Goal: Information Seeking & Learning: Check status

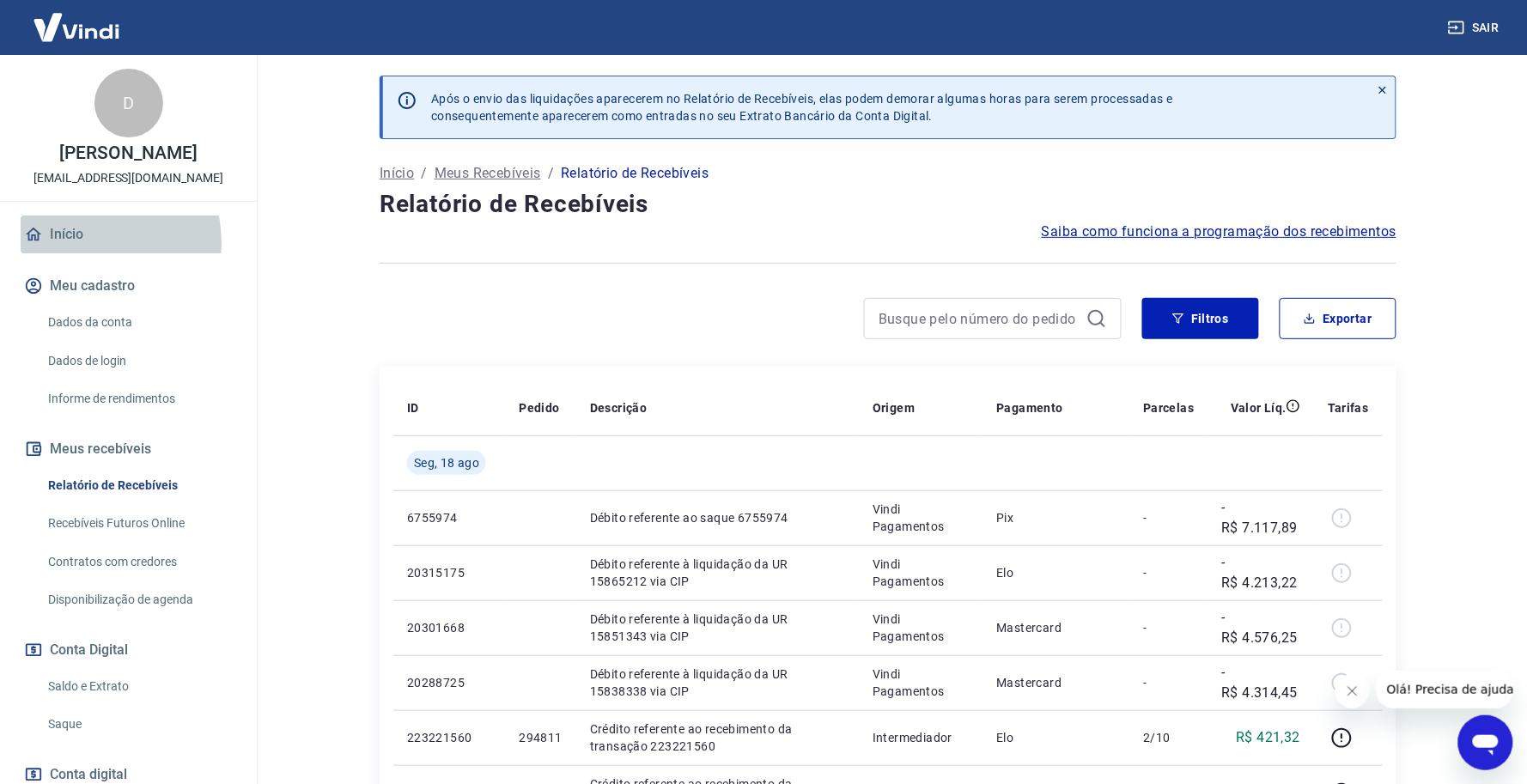
click at [82, 242] on link "Início" at bounding box center [129, 234] width 215 height 38
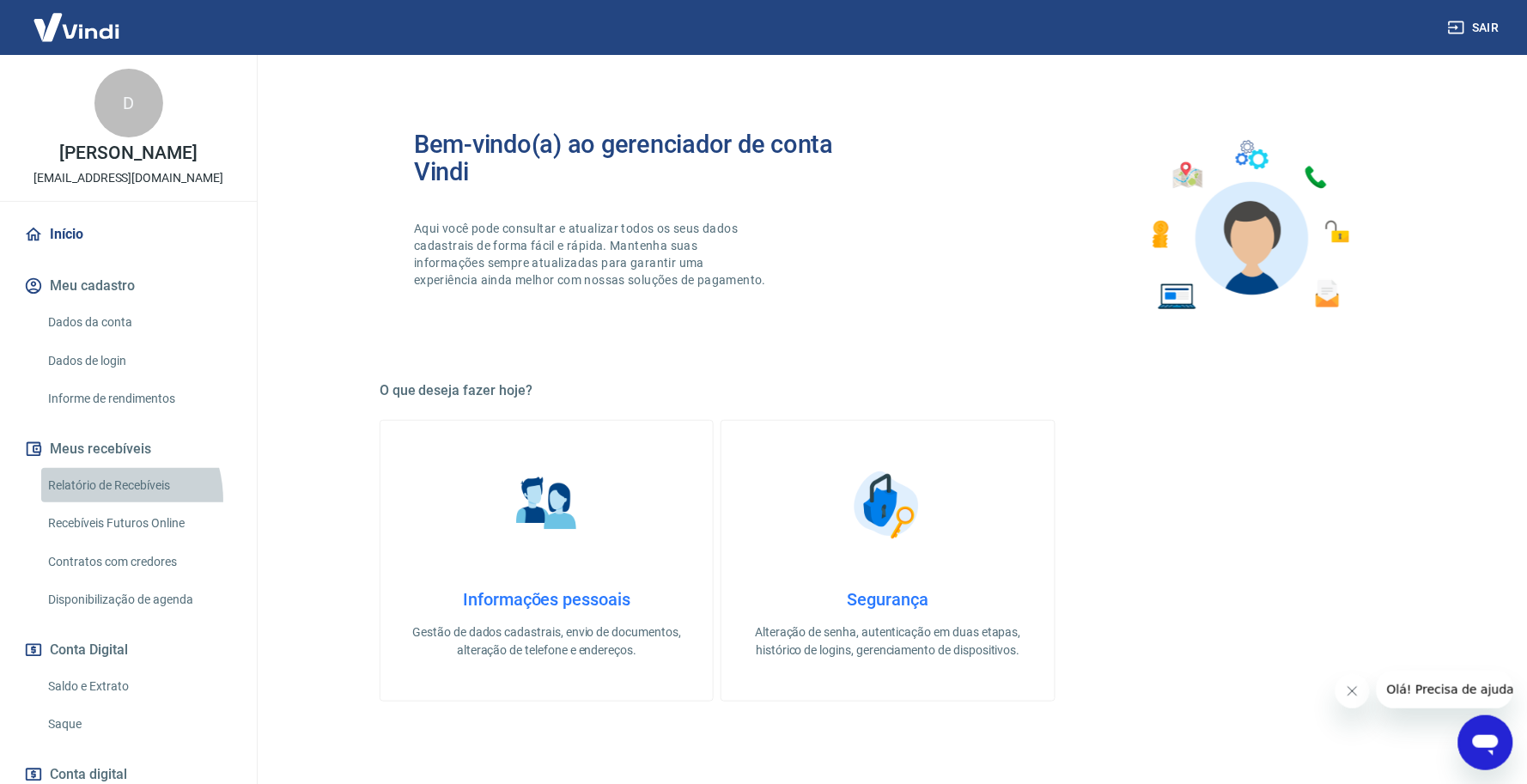
click at [97, 499] on link "Relatório de Recebíveis" at bounding box center [138, 486] width 195 height 35
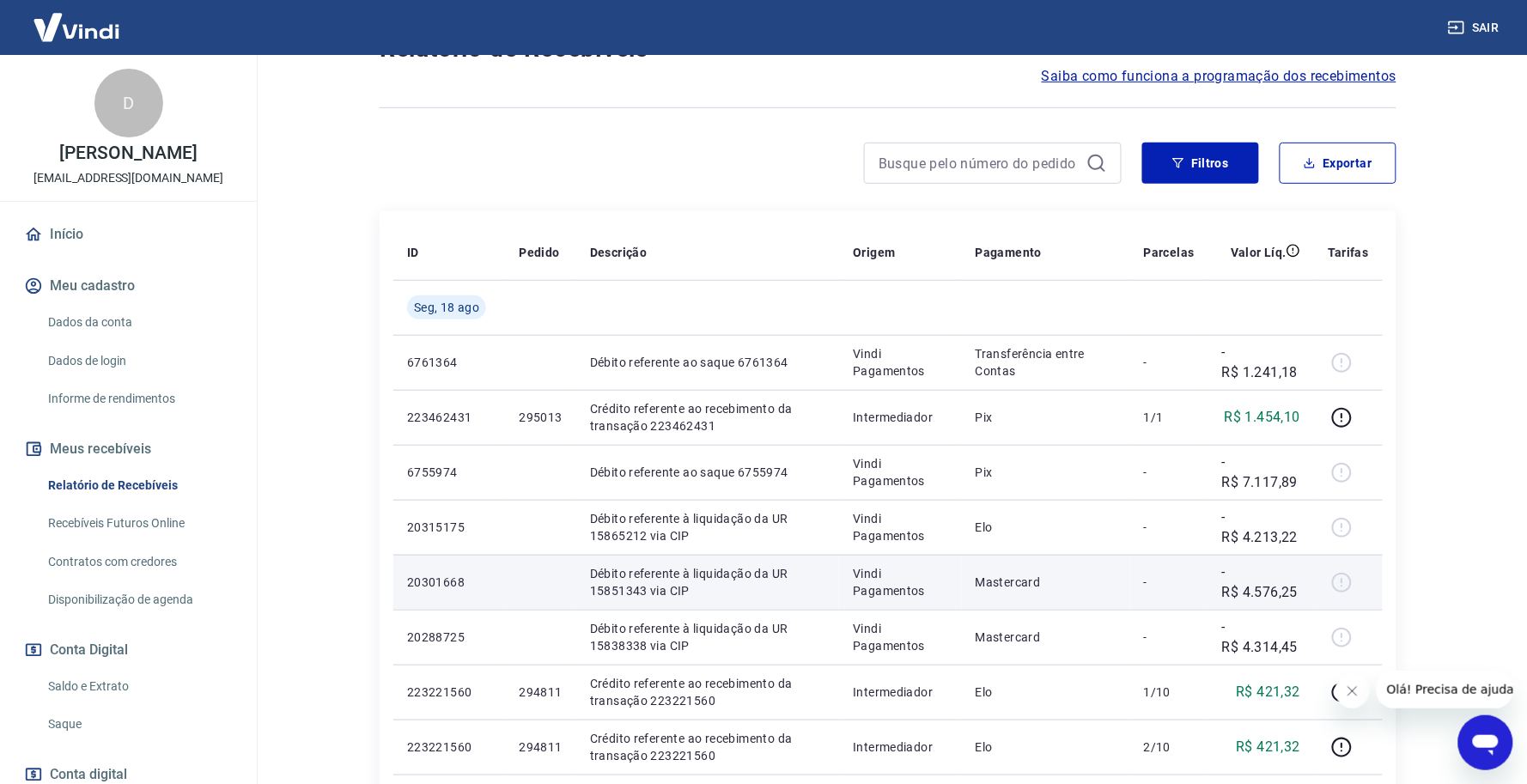
scroll to position [214, 0]
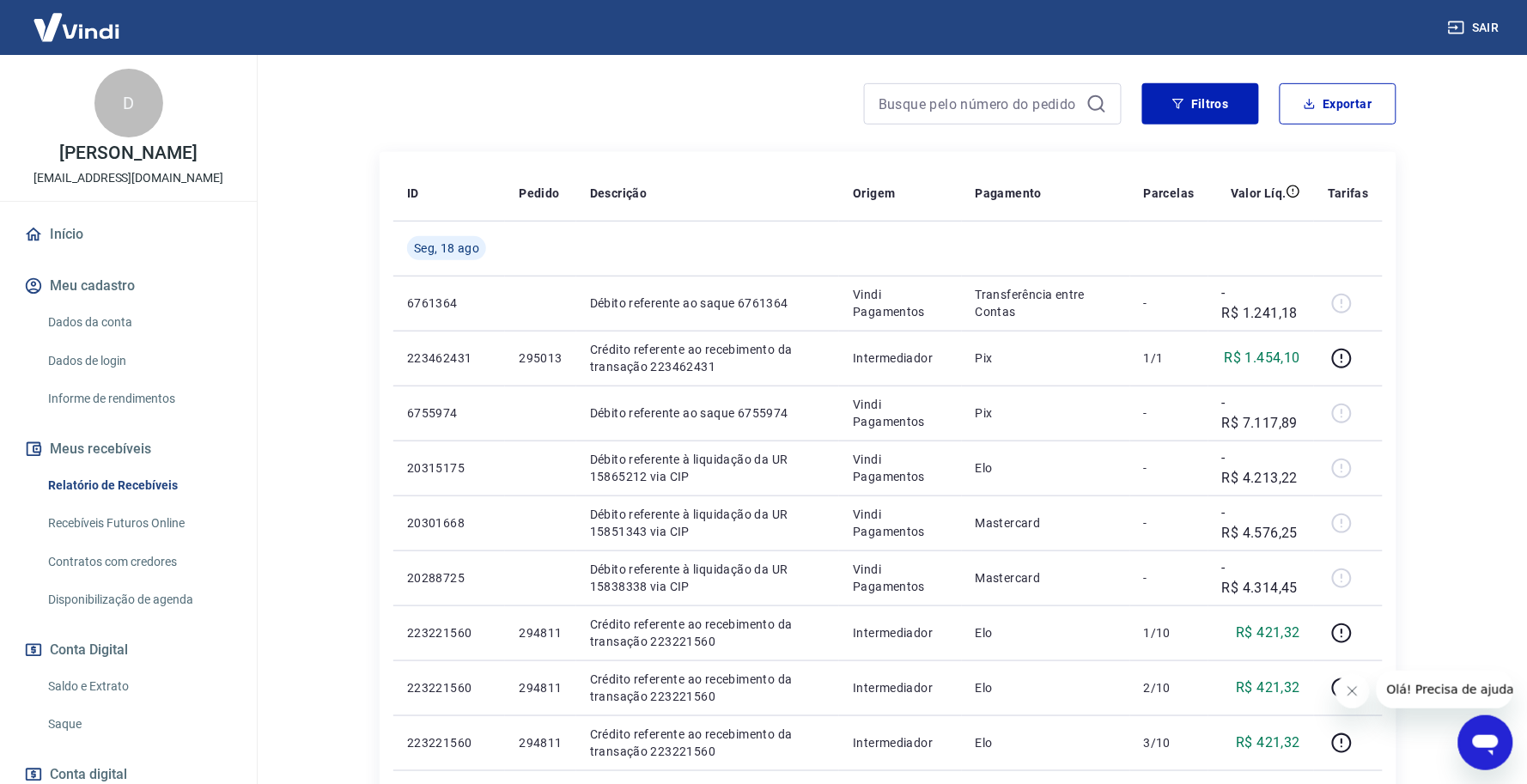
click at [143, 723] on link "Saque" at bounding box center [138, 724] width 195 height 35
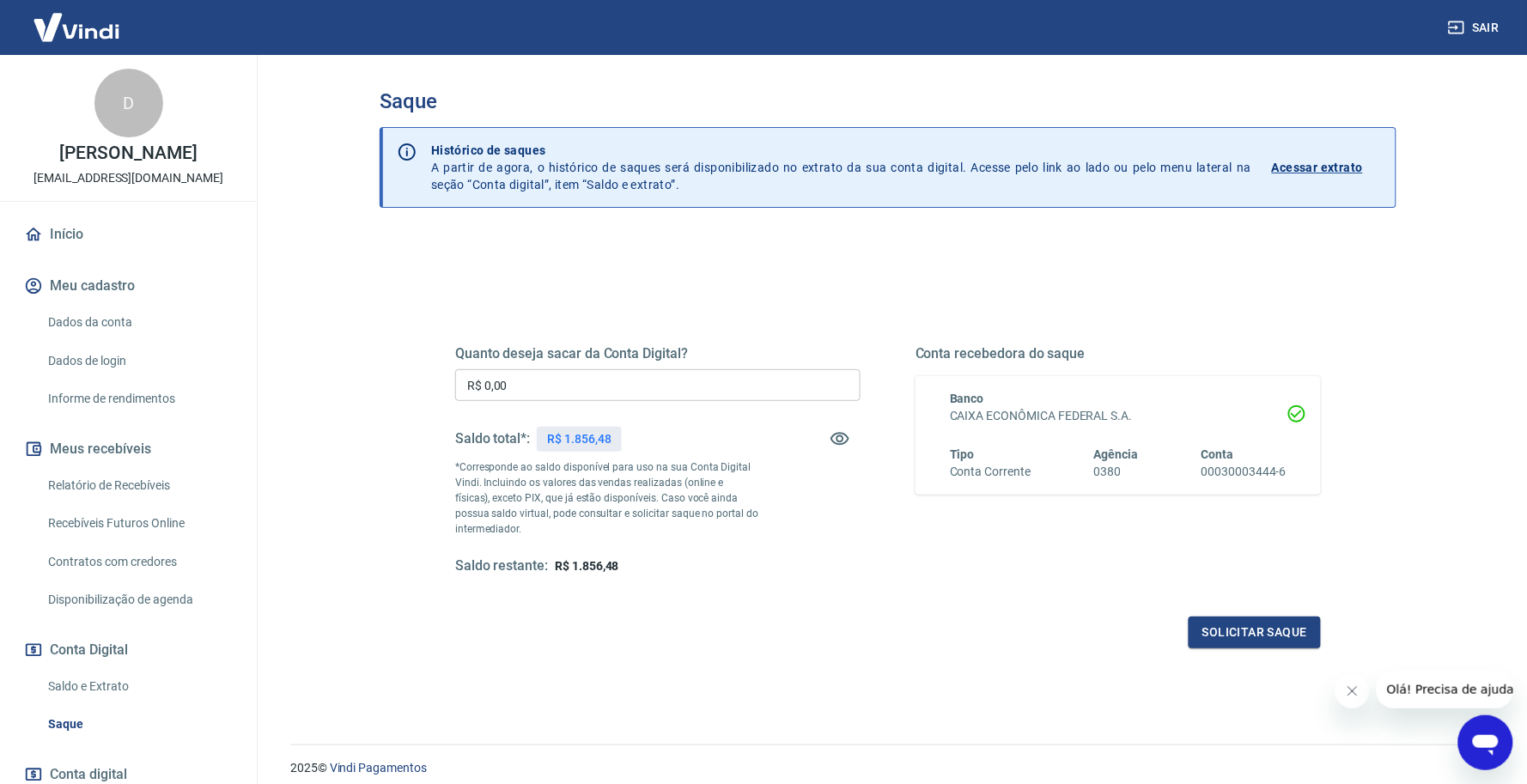
scroll to position [66, 0]
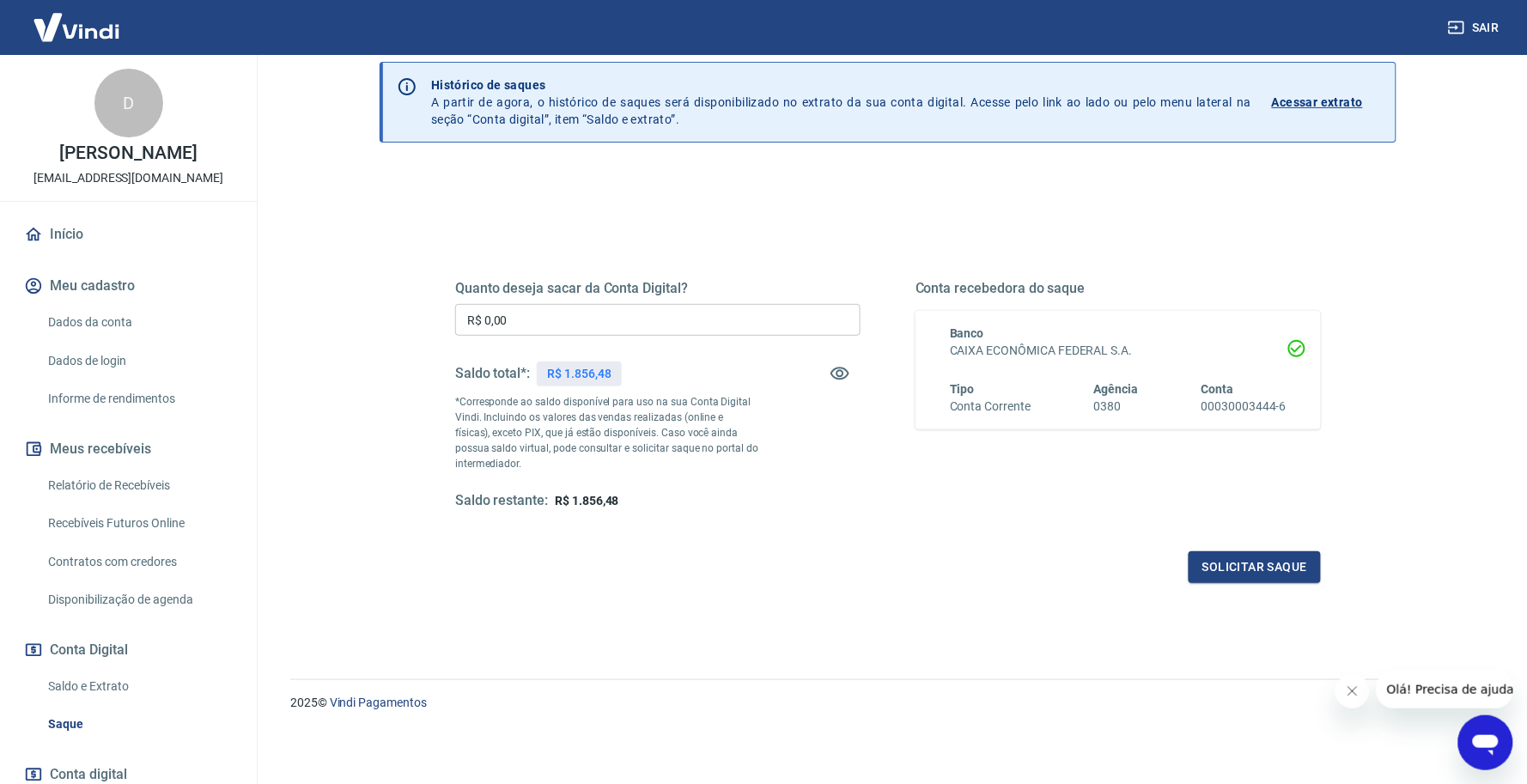
click at [152, 479] on link "Relatório de Recebíveis" at bounding box center [138, 486] width 195 height 35
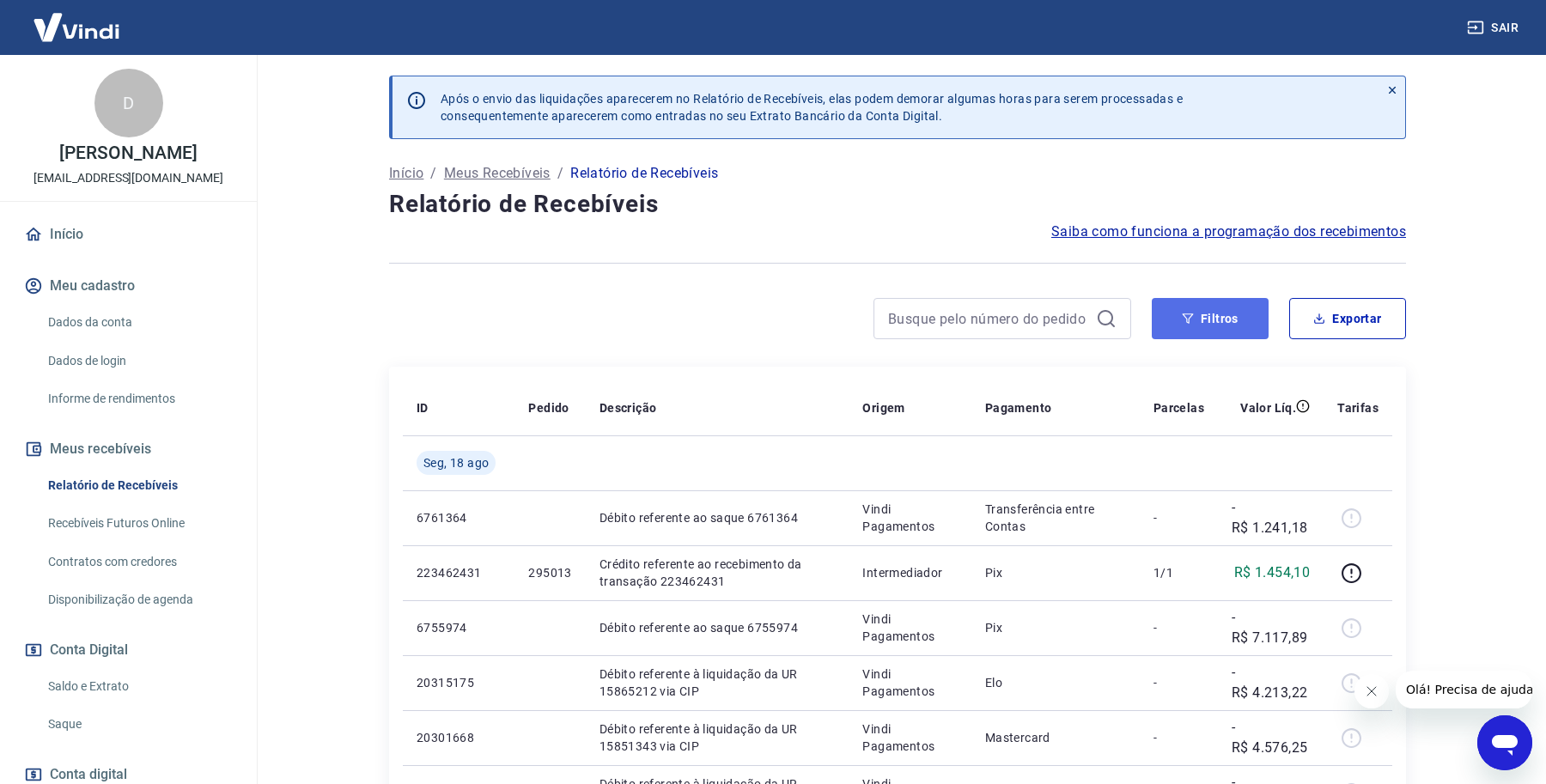
click at [1169, 307] on button "Filtros" at bounding box center [1210, 318] width 116 height 41
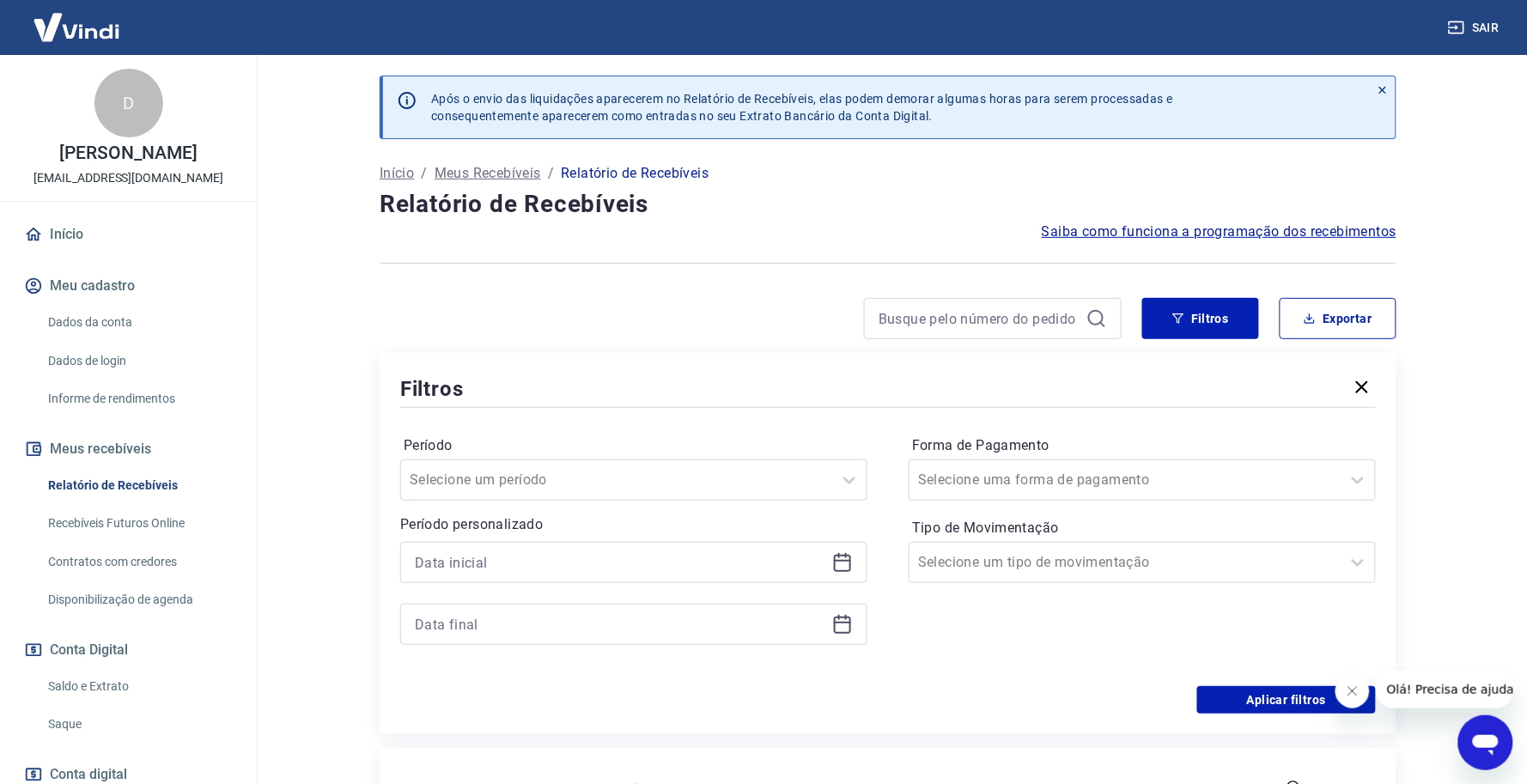
click at [608, 539] on div "Período personalizado" at bounding box center [634, 579] width 467 height 130
click at [612, 560] on input at bounding box center [620, 562] width 410 height 25
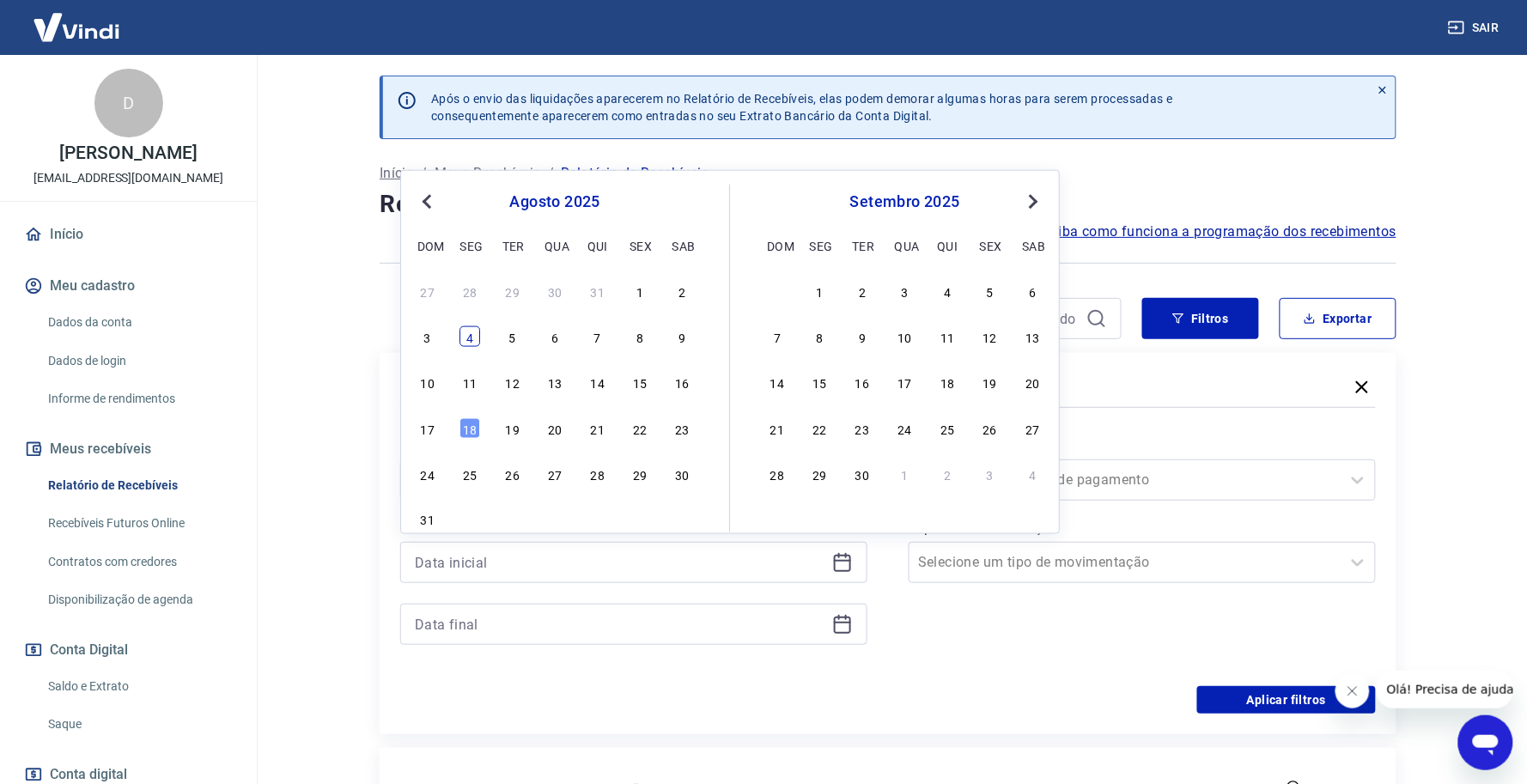
click at [468, 341] on div "4" at bounding box center [470, 337] width 21 height 21
type input "[DATE]"
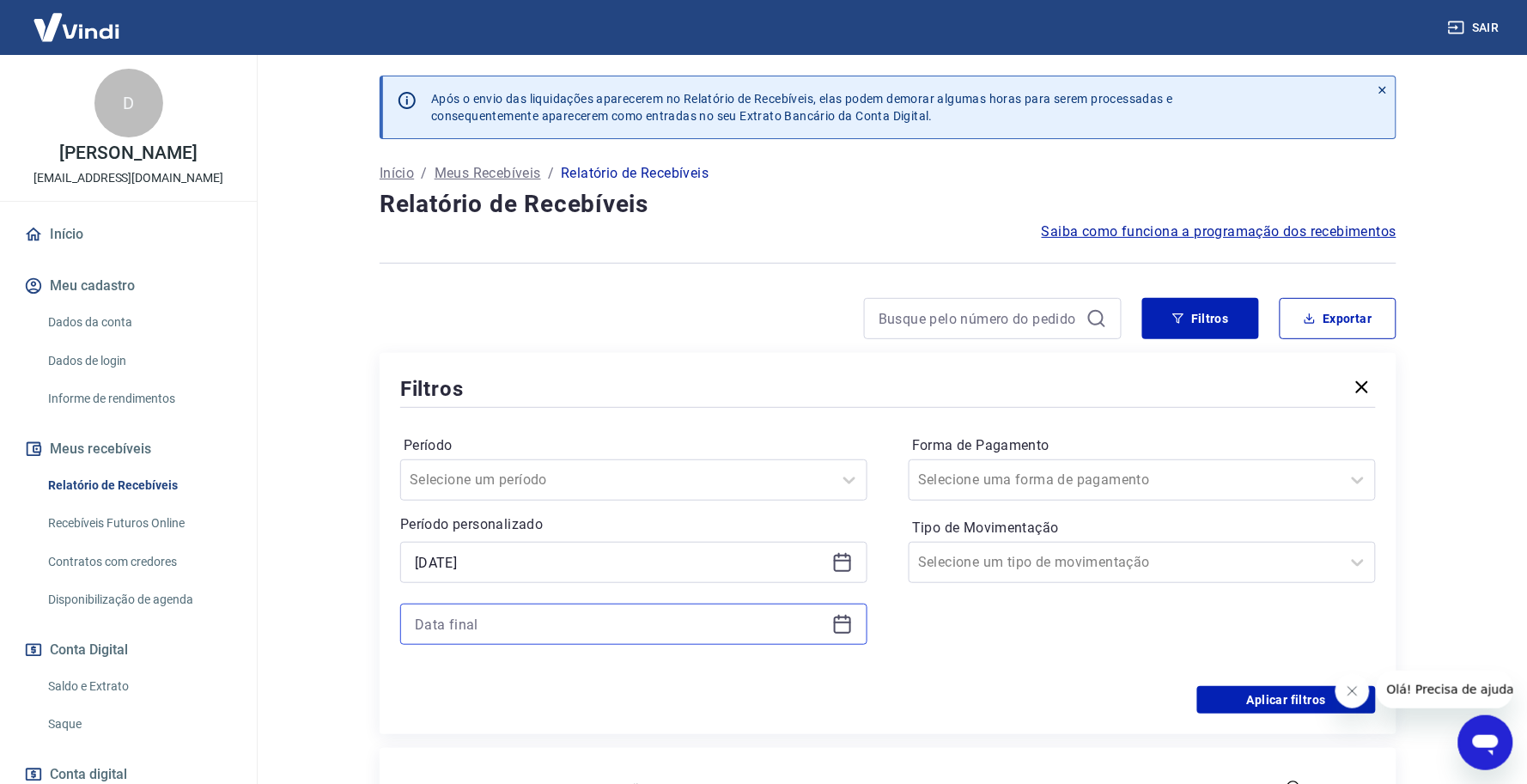
click at [448, 623] on input at bounding box center [620, 624] width 410 height 25
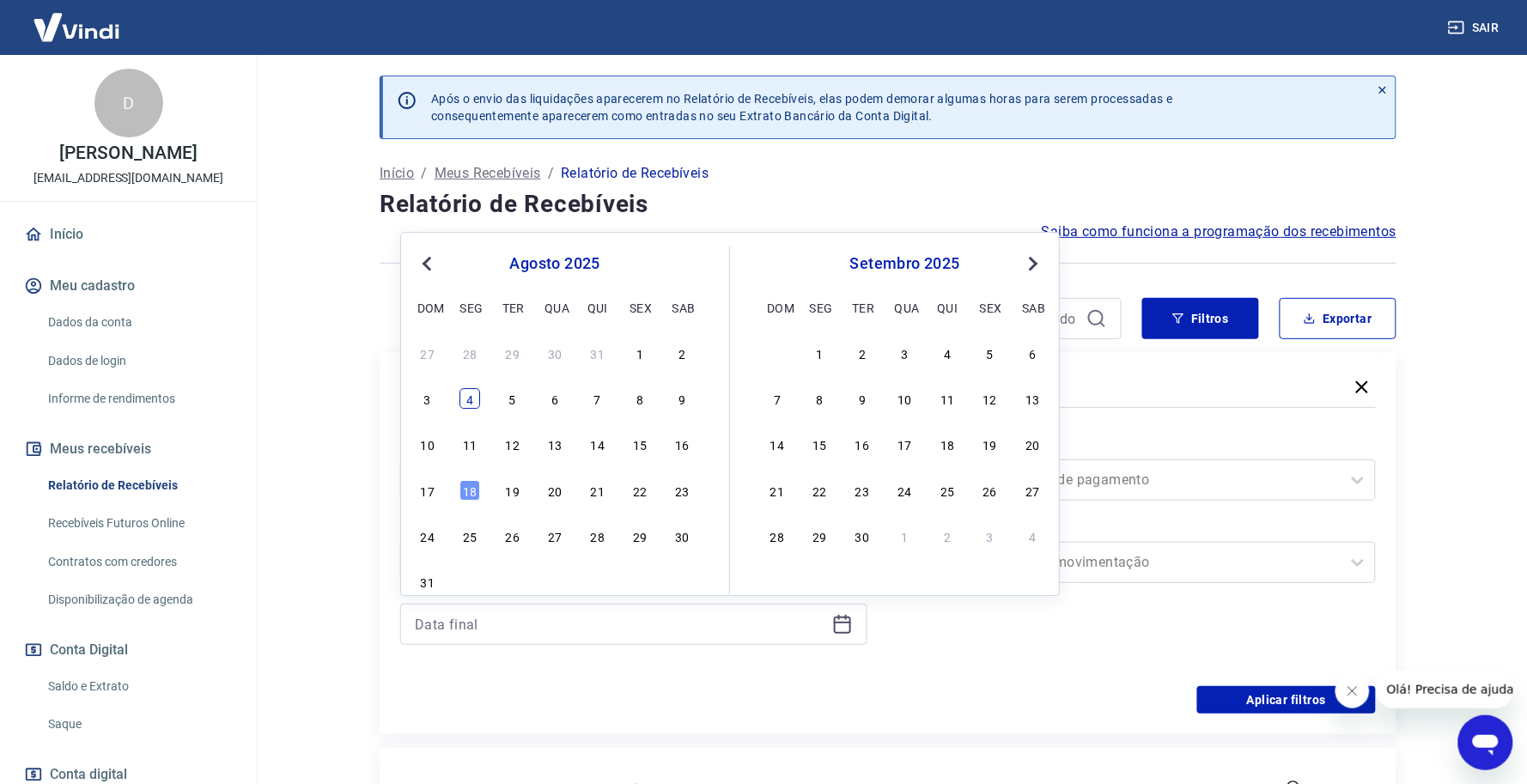
click at [470, 397] on div "4" at bounding box center [470, 399] width 21 height 21
type input "[DATE]"
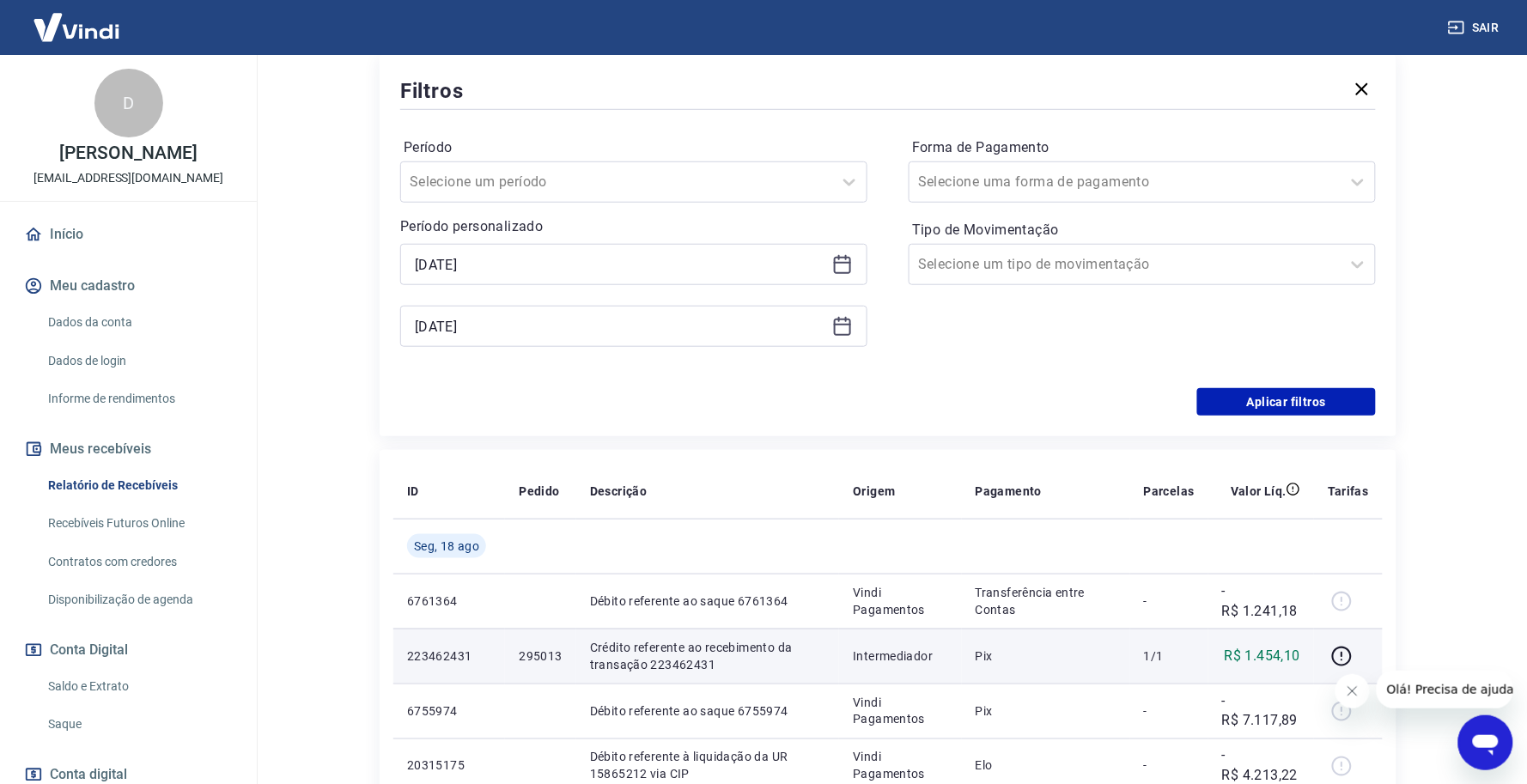
scroll to position [322, 0]
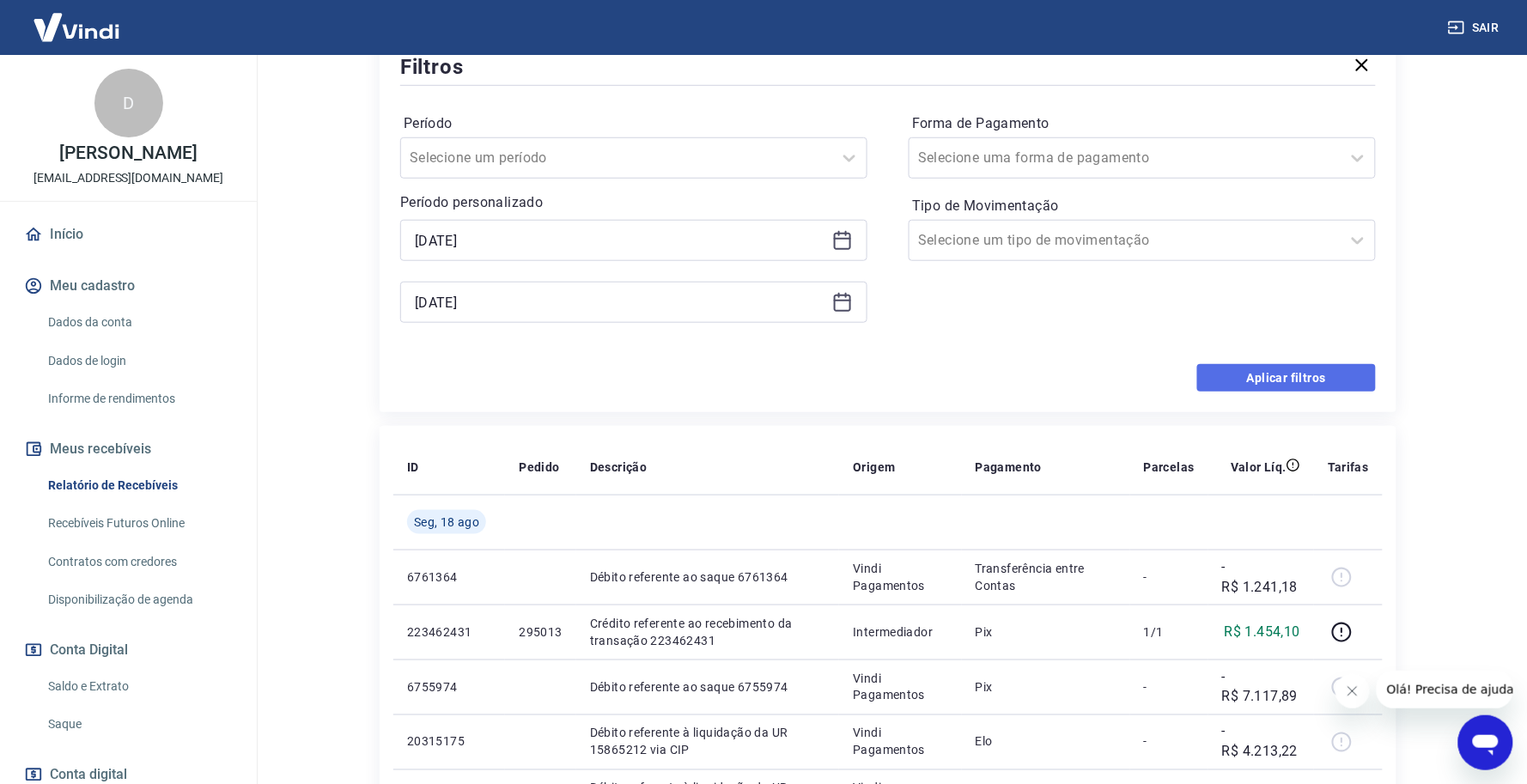
click at [1268, 380] on button "Aplicar filtros" at bounding box center [1286, 377] width 179 height 27
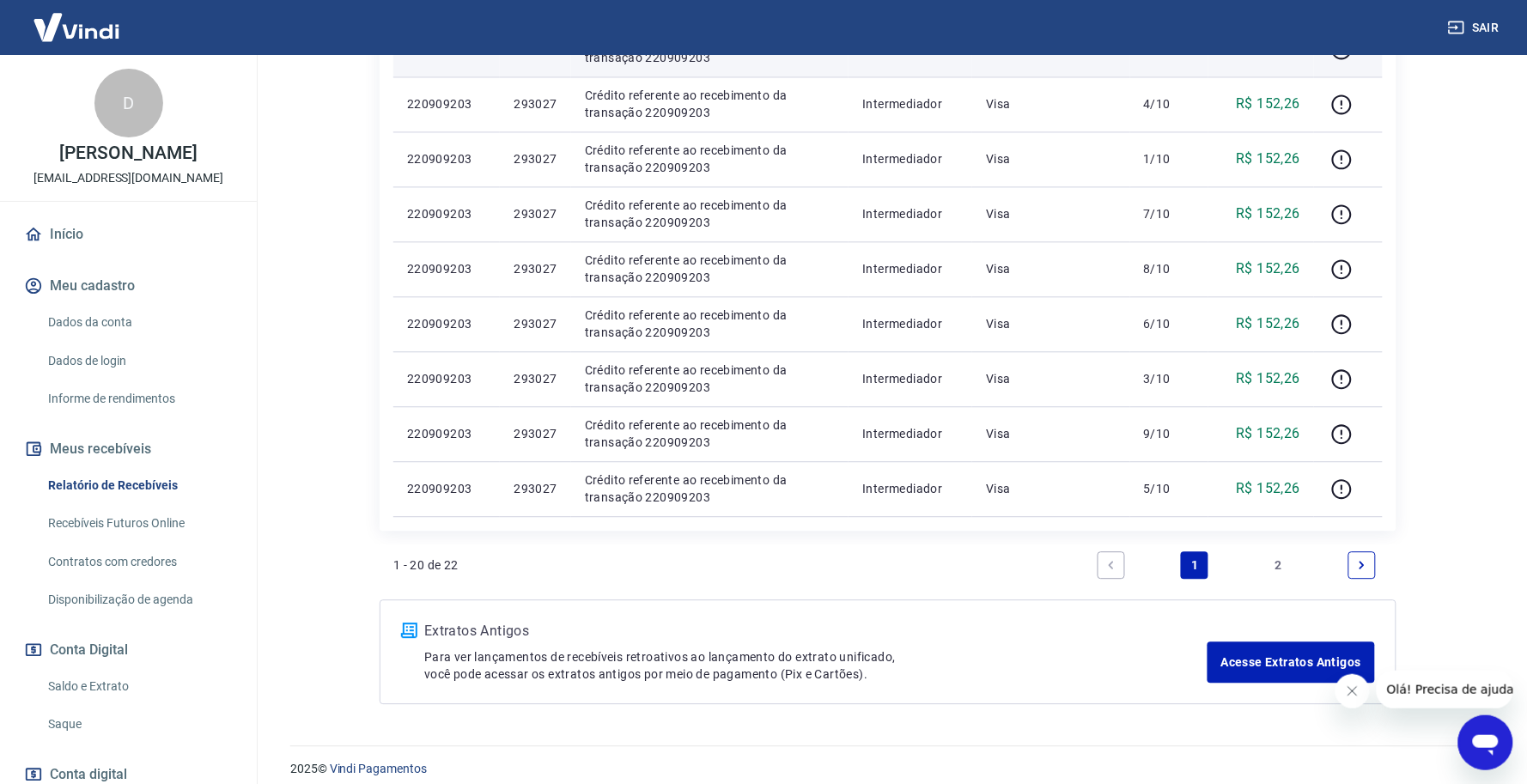
scroll to position [1088, 0]
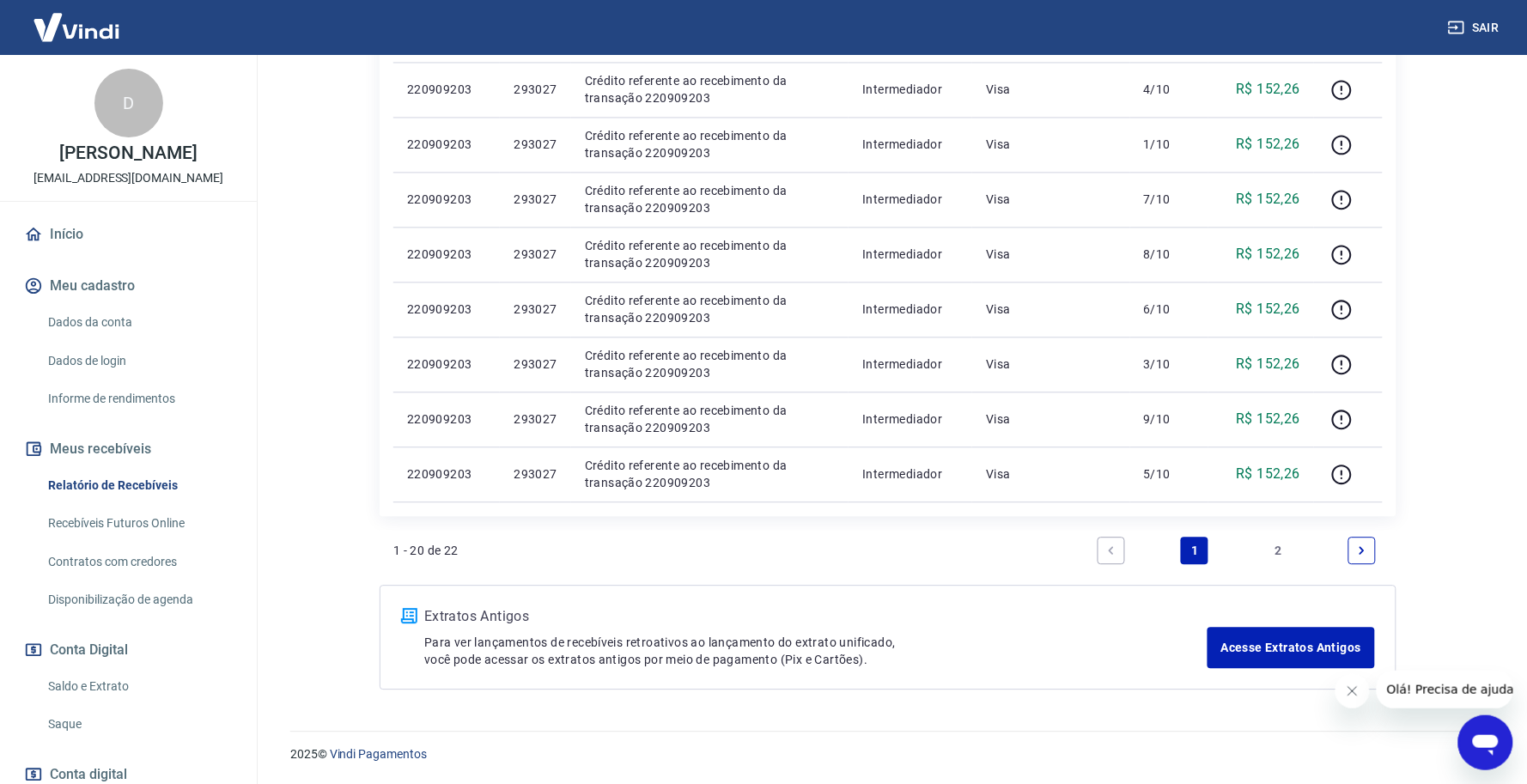
click at [1351, 550] on link "Next page" at bounding box center [1362, 550] width 27 height 27
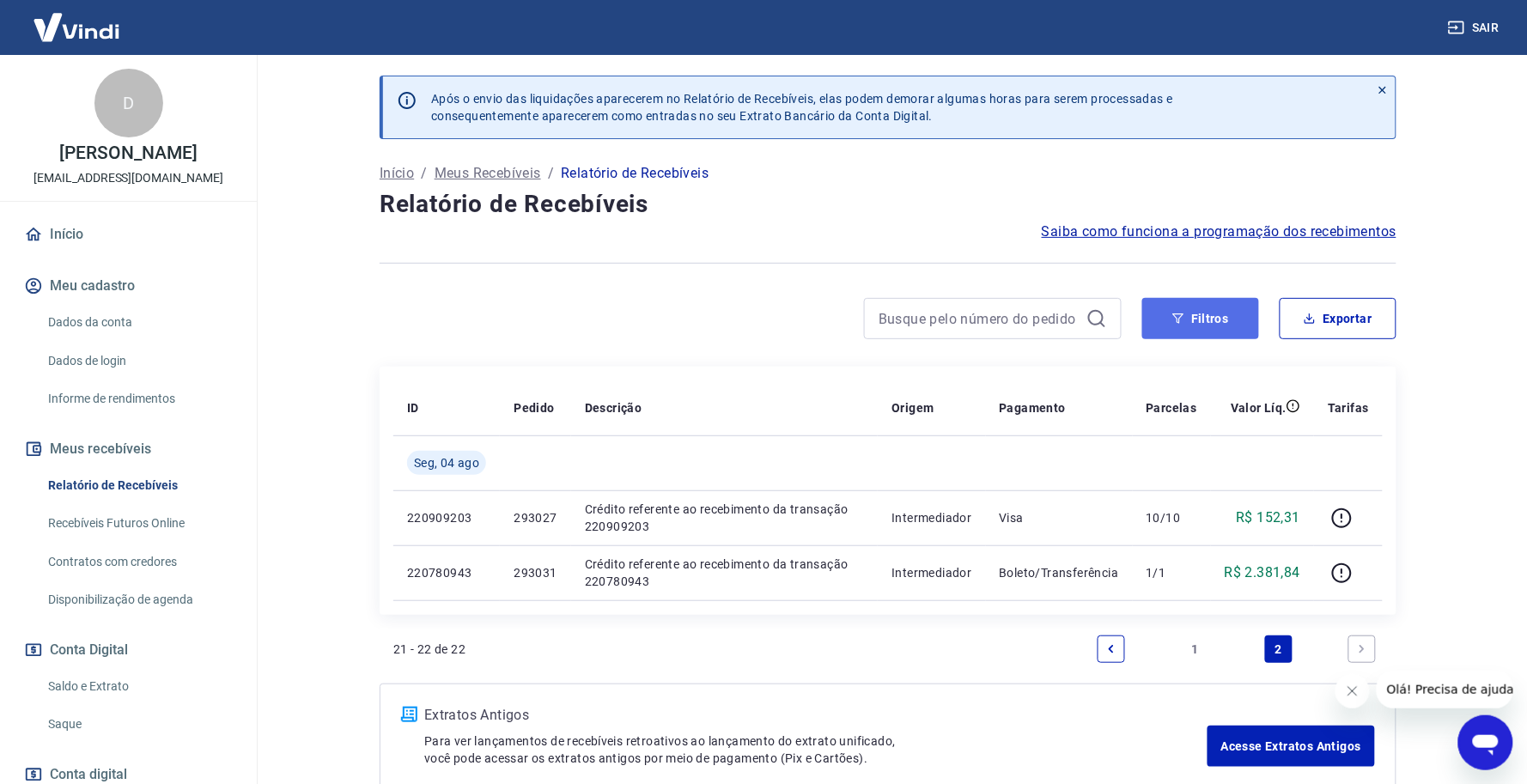
click at [1236, 318] on button "Filtros" at bounding box center [1200, 318] width 116 height 41
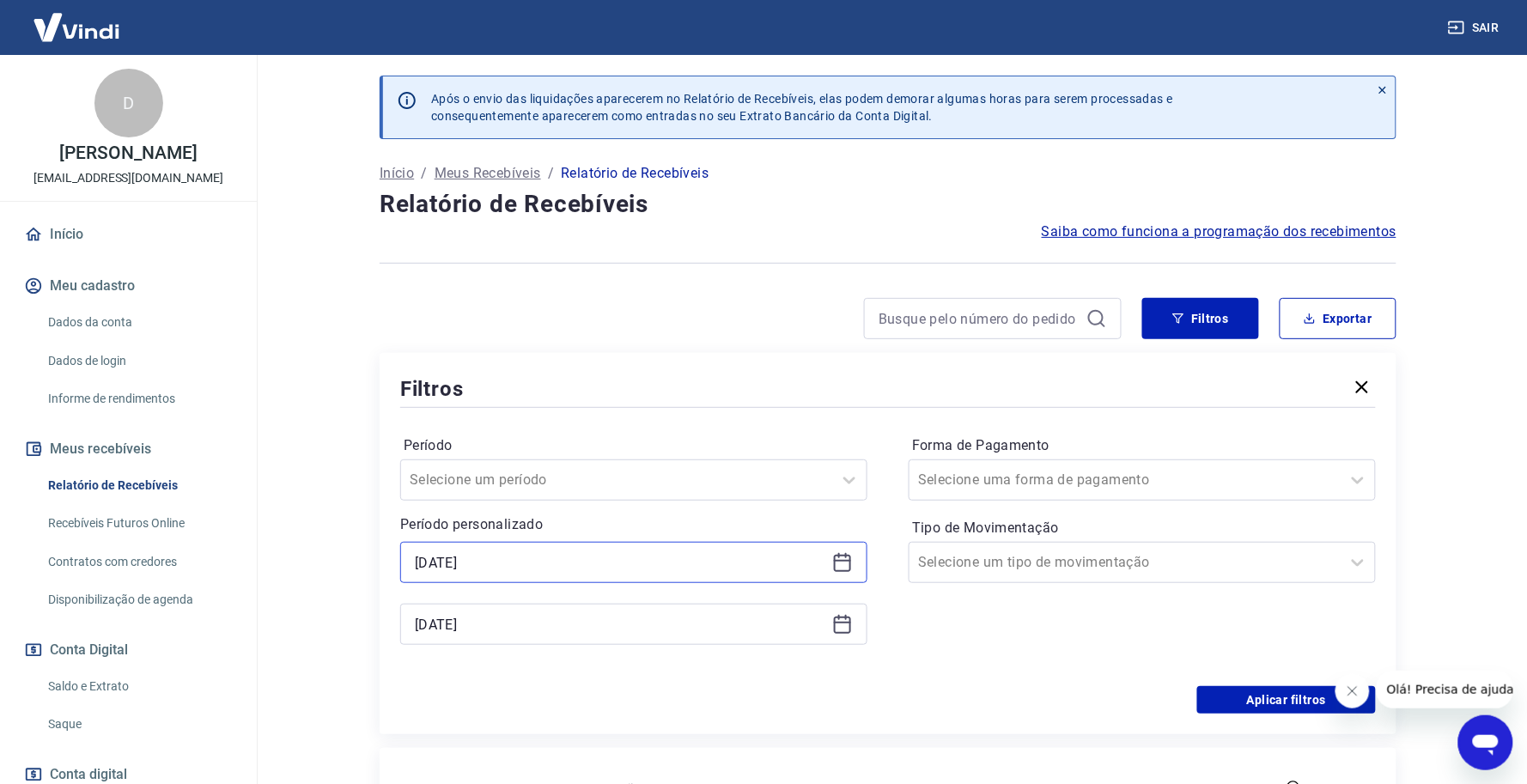
click at [538, 551] on input "[DATE]" at bounding box center [620, 562] width 410 height 25
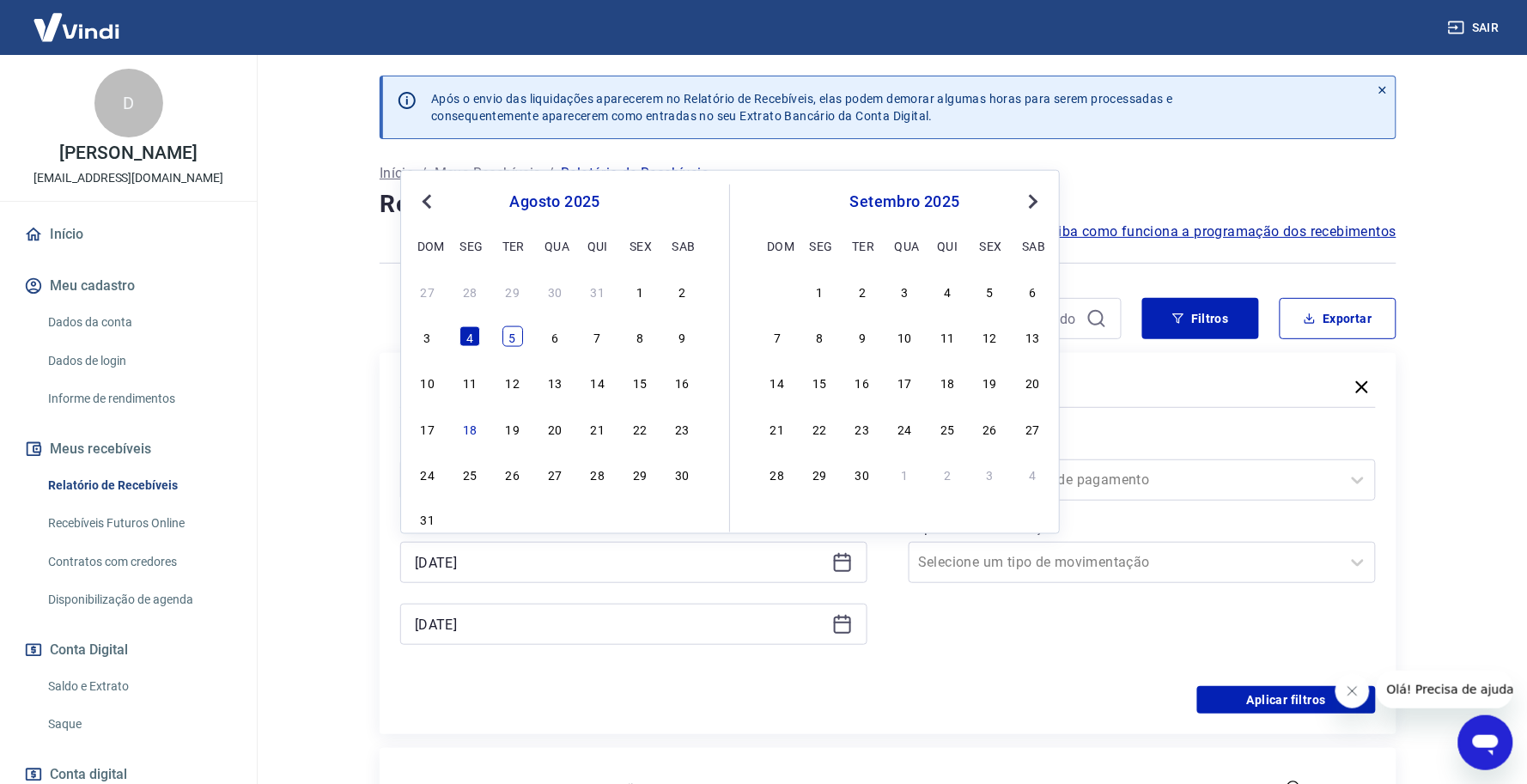
click at [508, 332] on div "5" at bounding box center [513, 337] width 21 height 21
type input "[DATE]"
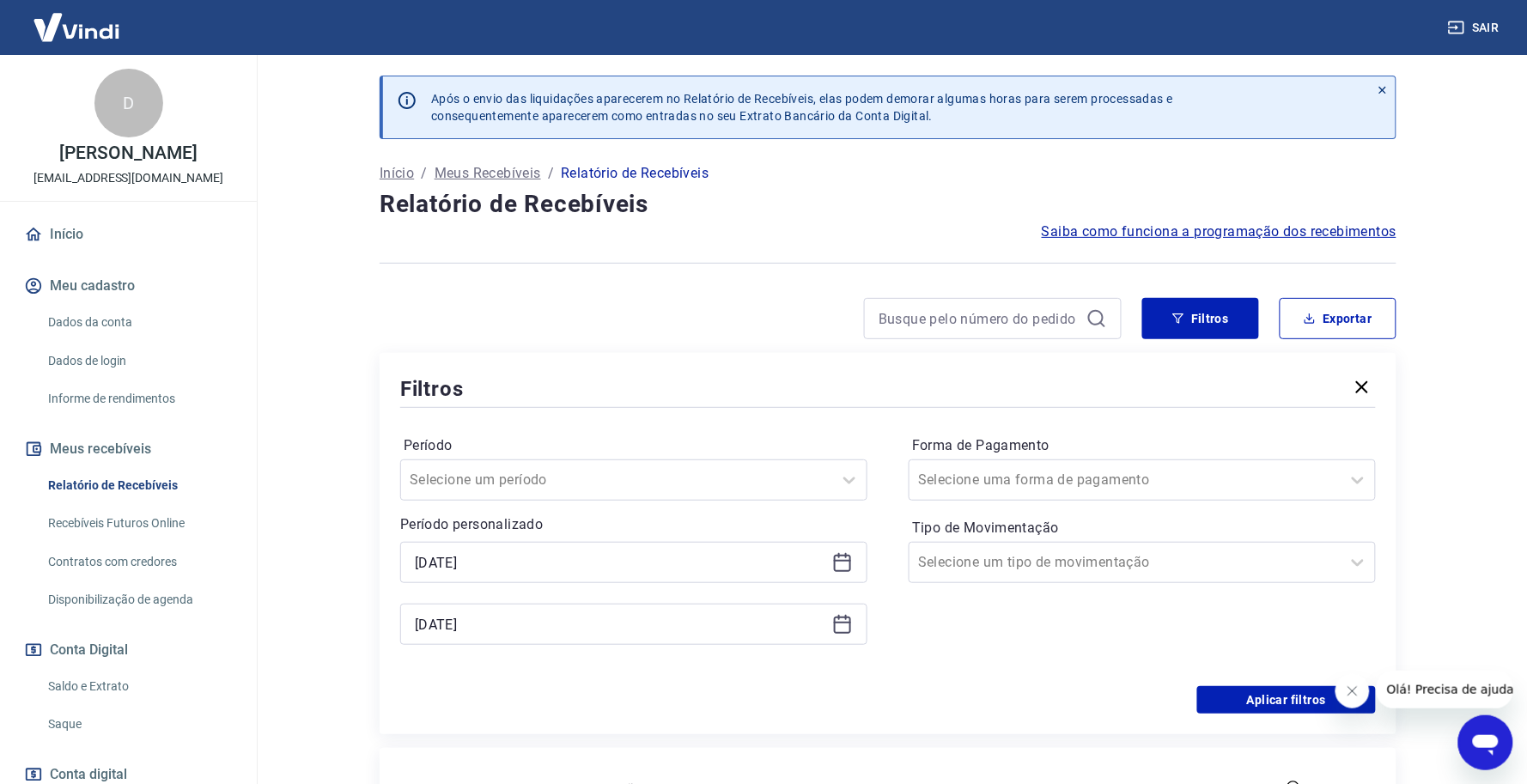
click at [507, 601] on div "Selected date: [DATE] [DATE] [DATE]" at bounding box center [634, 593] width 467 height 103
click at [508, 607] on div "[DATE]" at bounding box center [634, 624] width 467 height 41
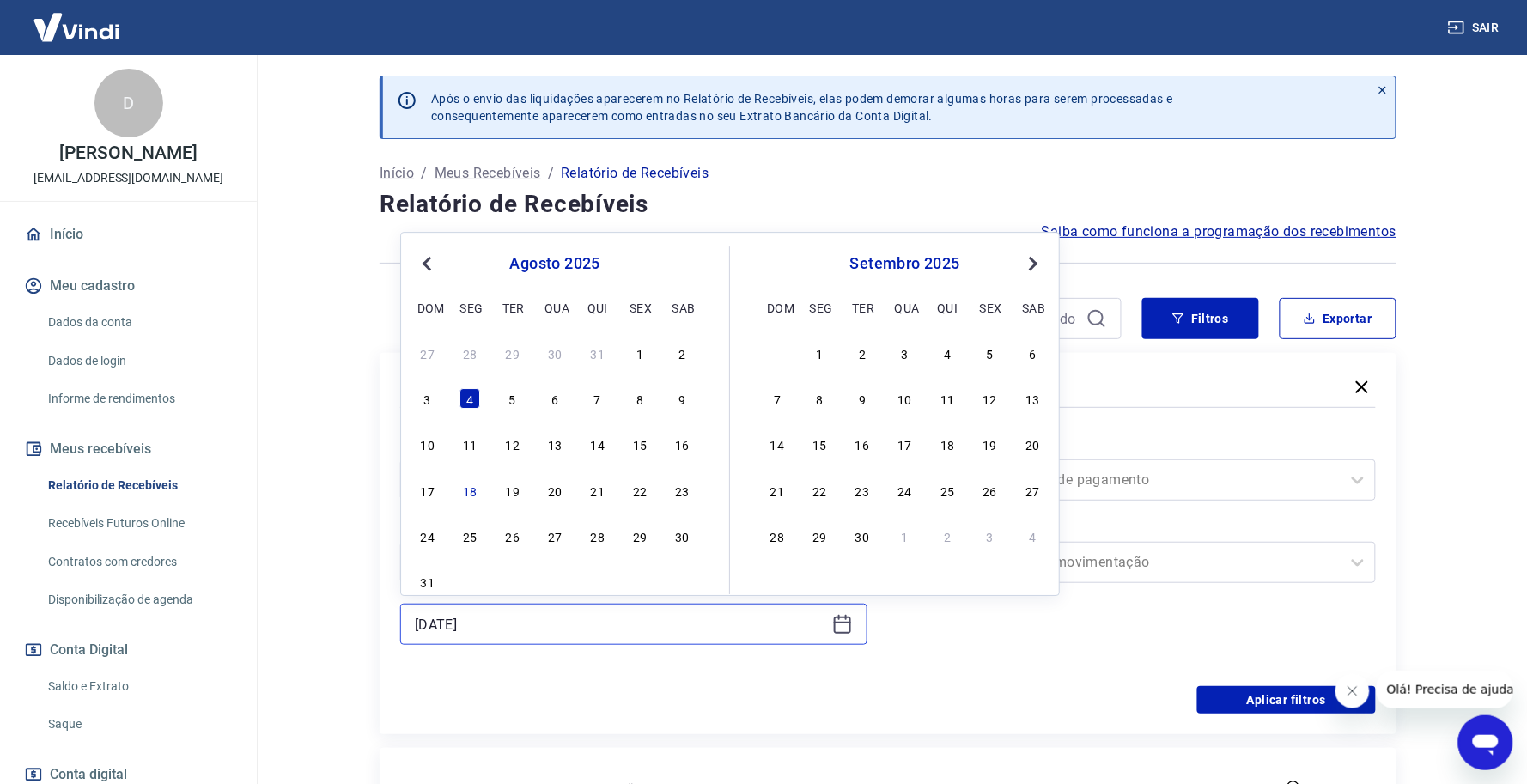
click at [542, 635] on input "[DATE]" at bounding box center [620, 624] width 410 height 25
click at [514, 391] on div "5" at bounding box center [513, 399] width 21 height 21
type input "[DATE]"
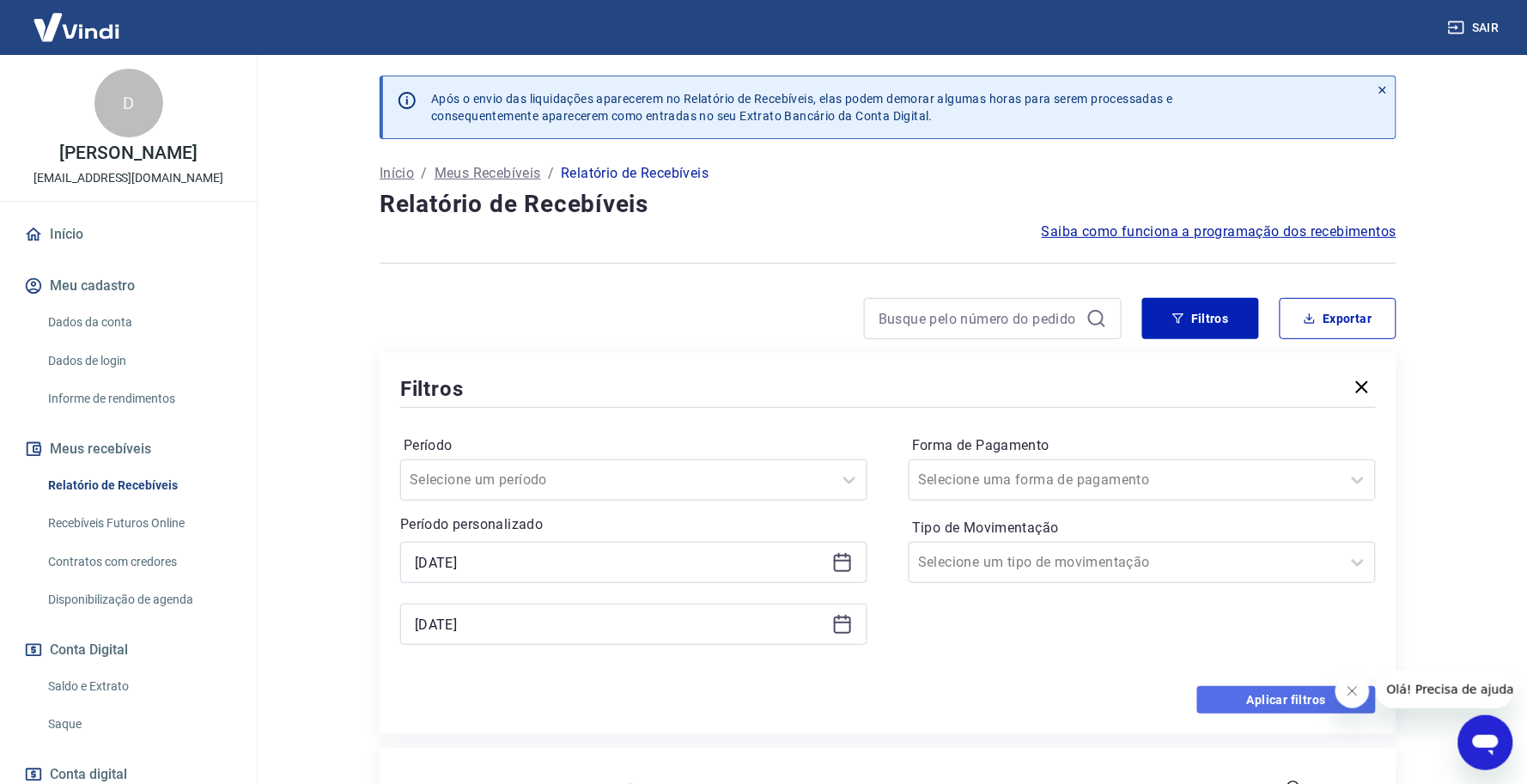
click at [1272, 696] on button "Aplicar filtros" at bounding box center [1286, 699] width 179 height 27
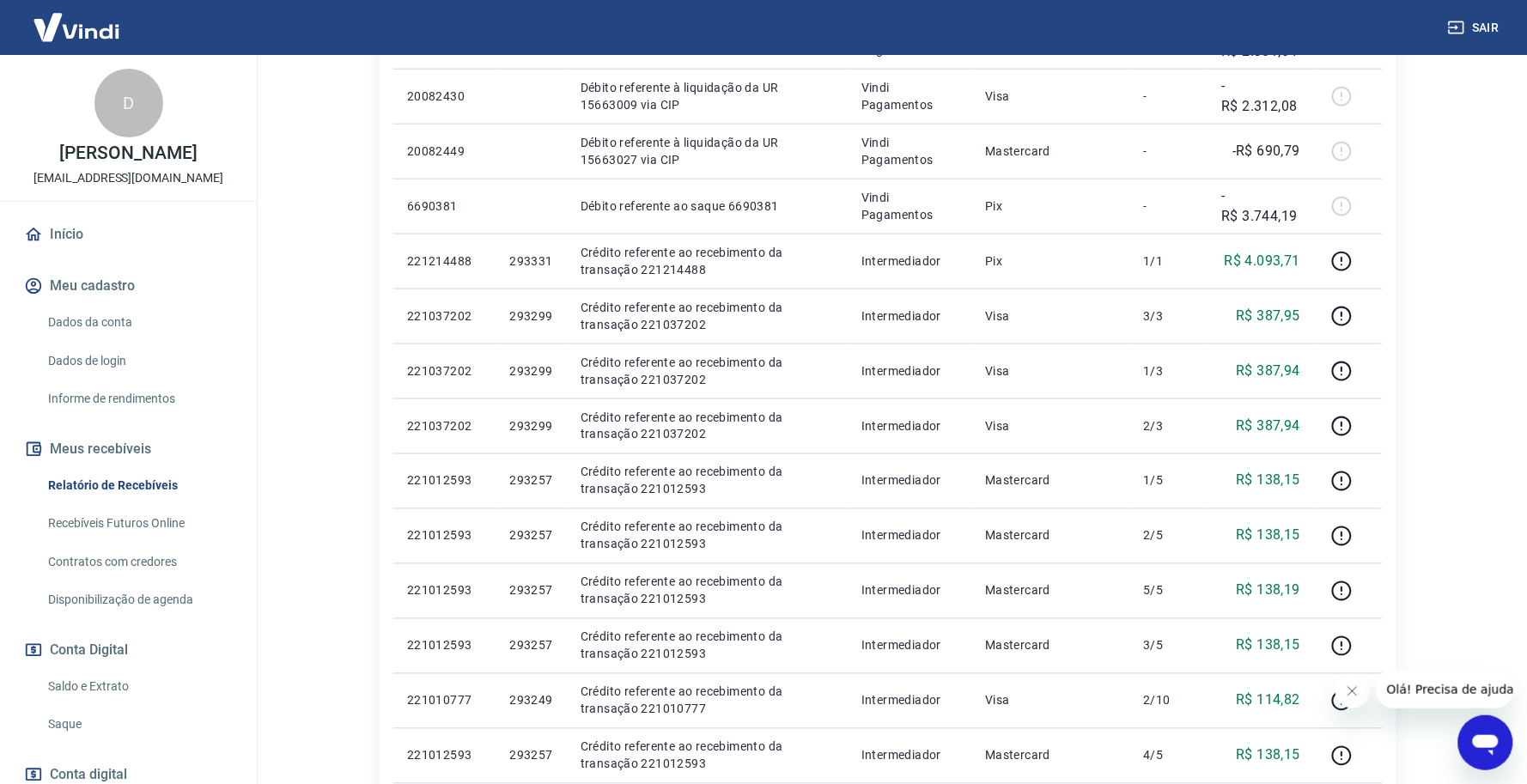
scroll to position [551, 0]
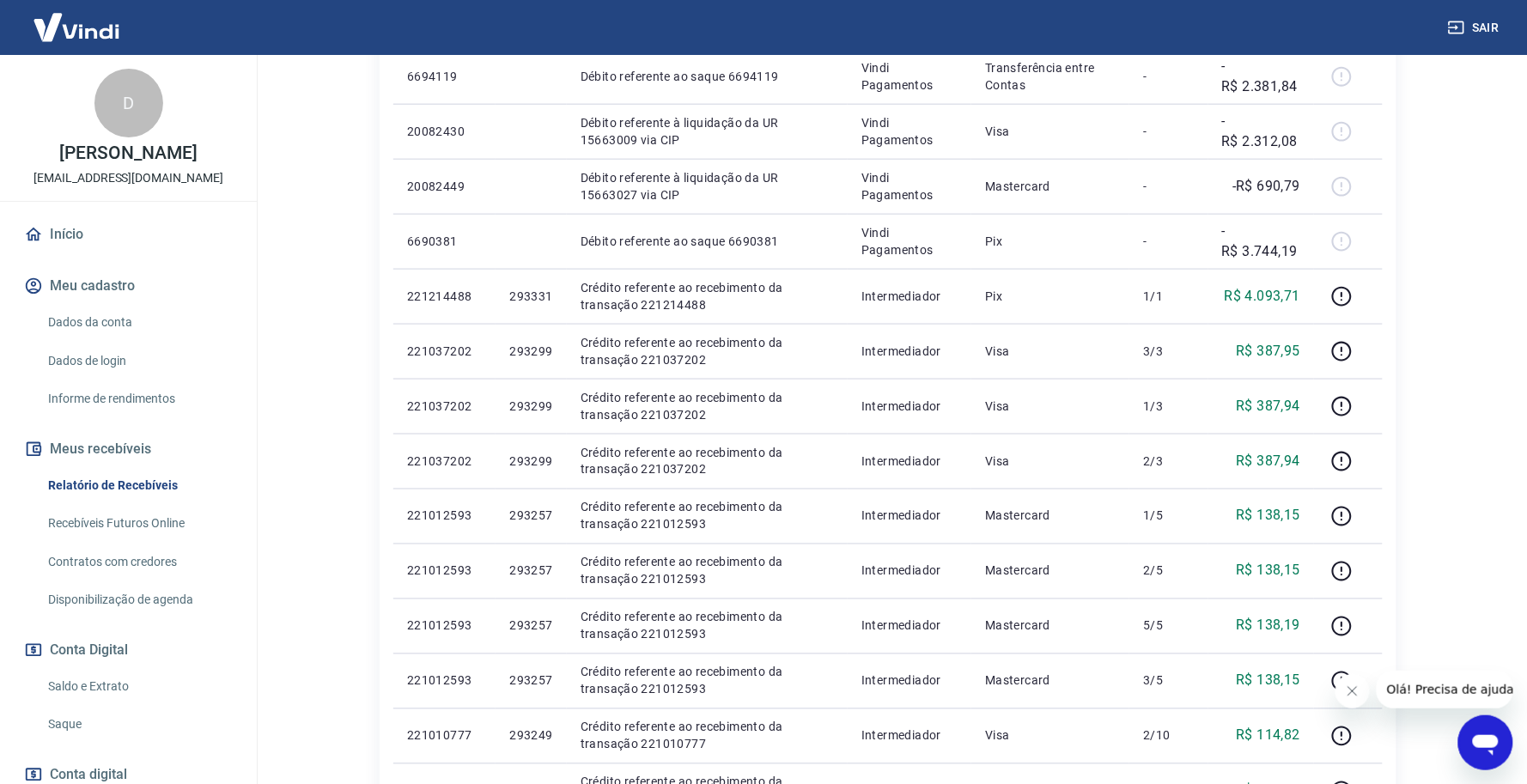
click at [144, 234] on link "Início" at bounding box center [129, 234] width 215 height 38
